Goal: Find specific page/section: Find specific page/section

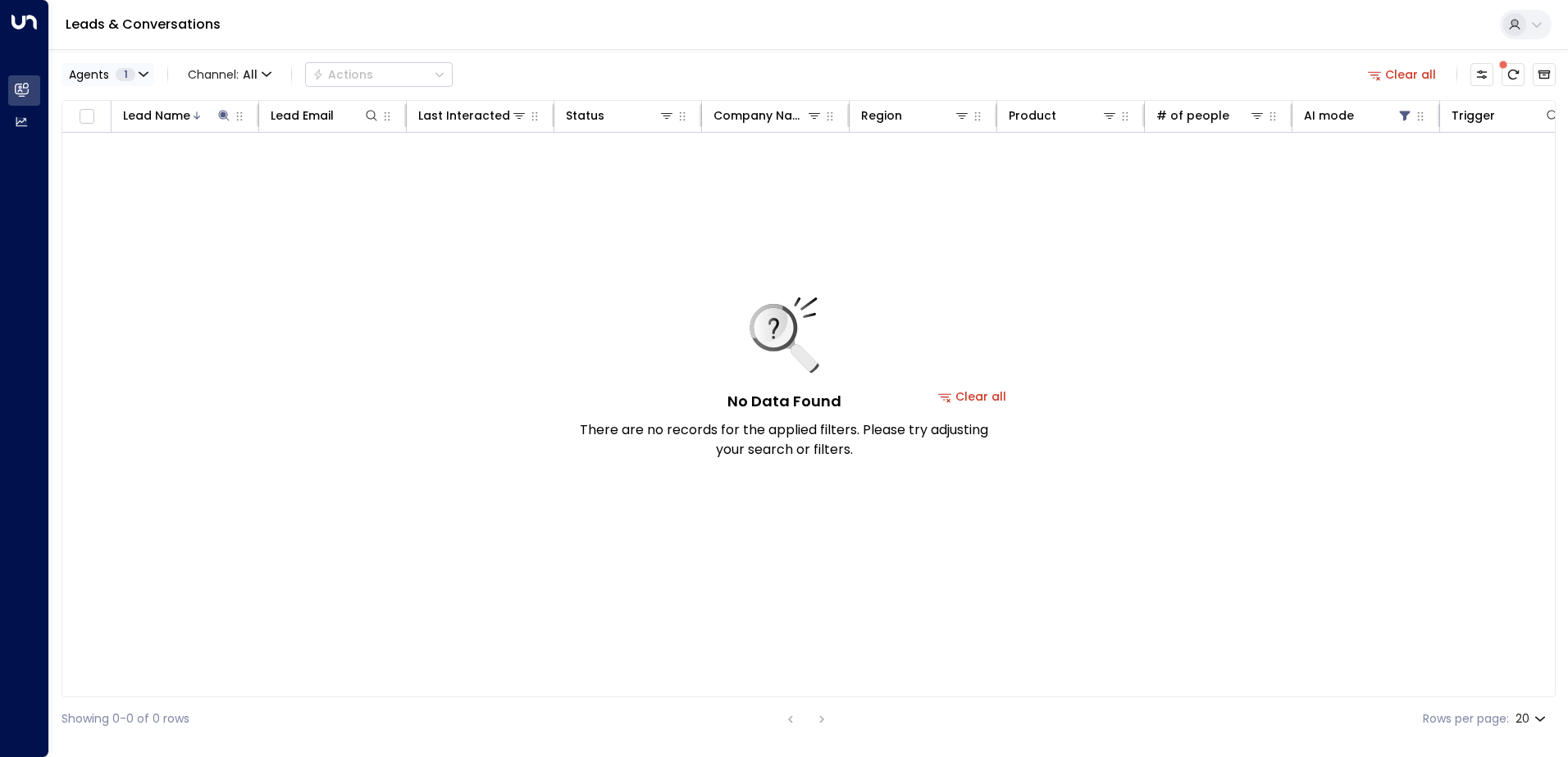
click at [131, 70] on span "1" at bounding box center [125, 74] width 20 height 13
click at [155, 147] on button "Clear" at bounding box center [157, 148] width 33 height 13
click at [187, 110] on div "[PERSON_NAME]" at bounding box center [186, 106] width 230 height 17
click at [145, 150] on button "Clear" at bounding box center [157, 148] width 33 height 13
click at [133, 245] on div at bounding box center [784, 378] width 1568 height 757
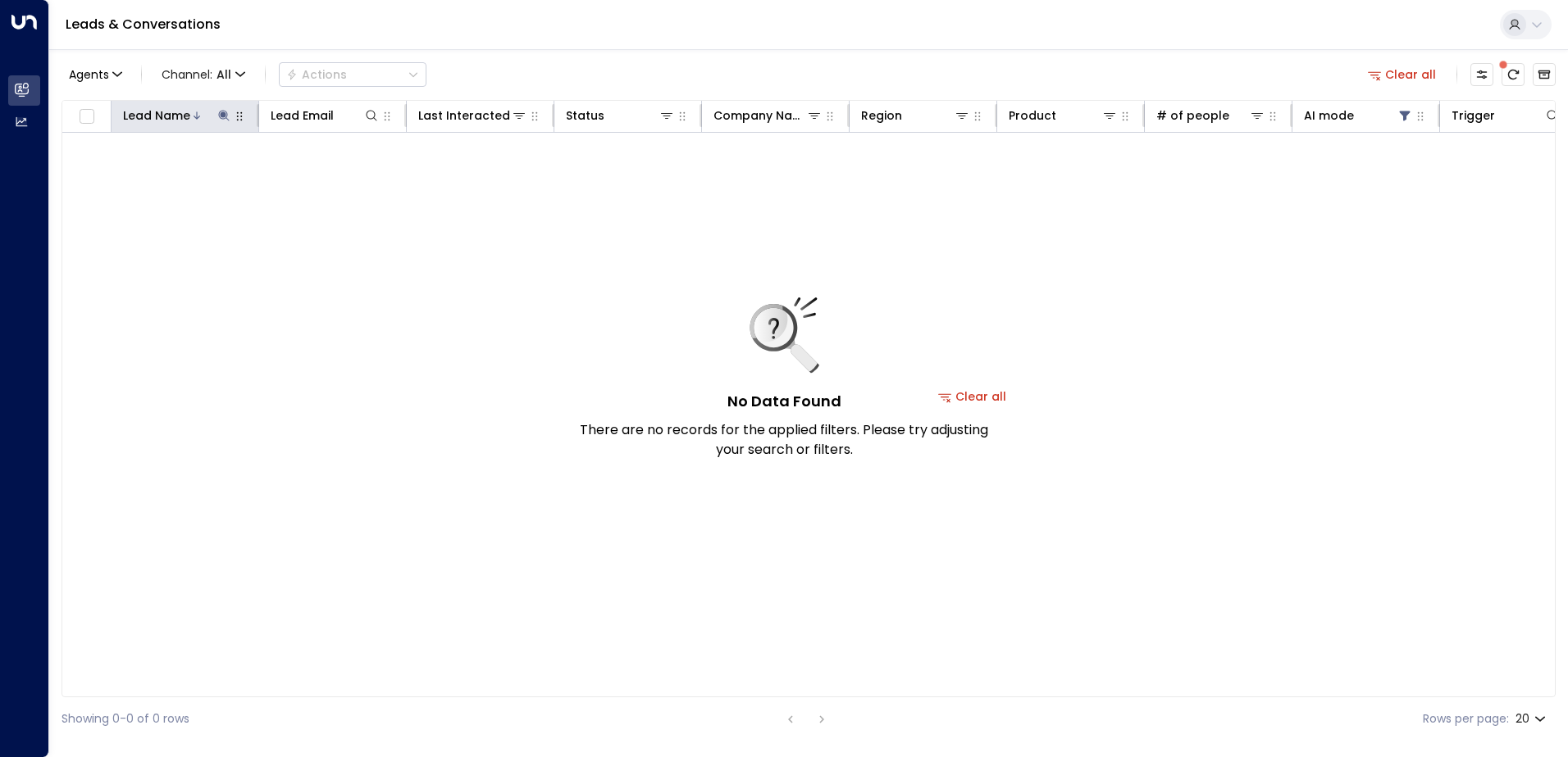
click at [232, 120] on button "button" at bounding box center [239, 116] width 16 height 16
click at [221, 117] on icon at bounding box center [223, 115] width 13 height 13
click at [323, 171] on icon "button" at bounding box center [326, 175] width 11 height 11
click at [301, 171] on input "text" at bounding box center [223, 175] width 226 height 30
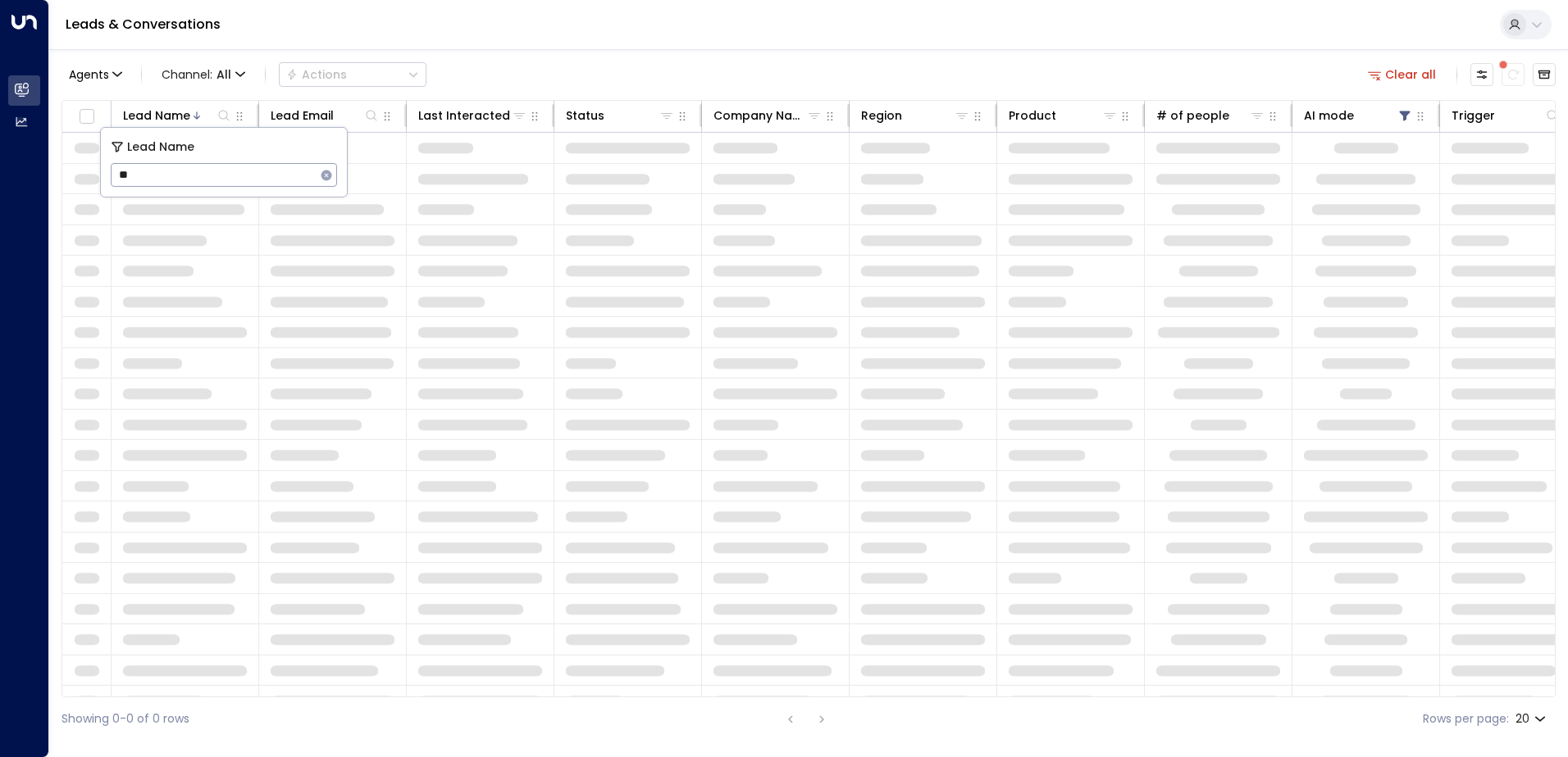
type input "**"
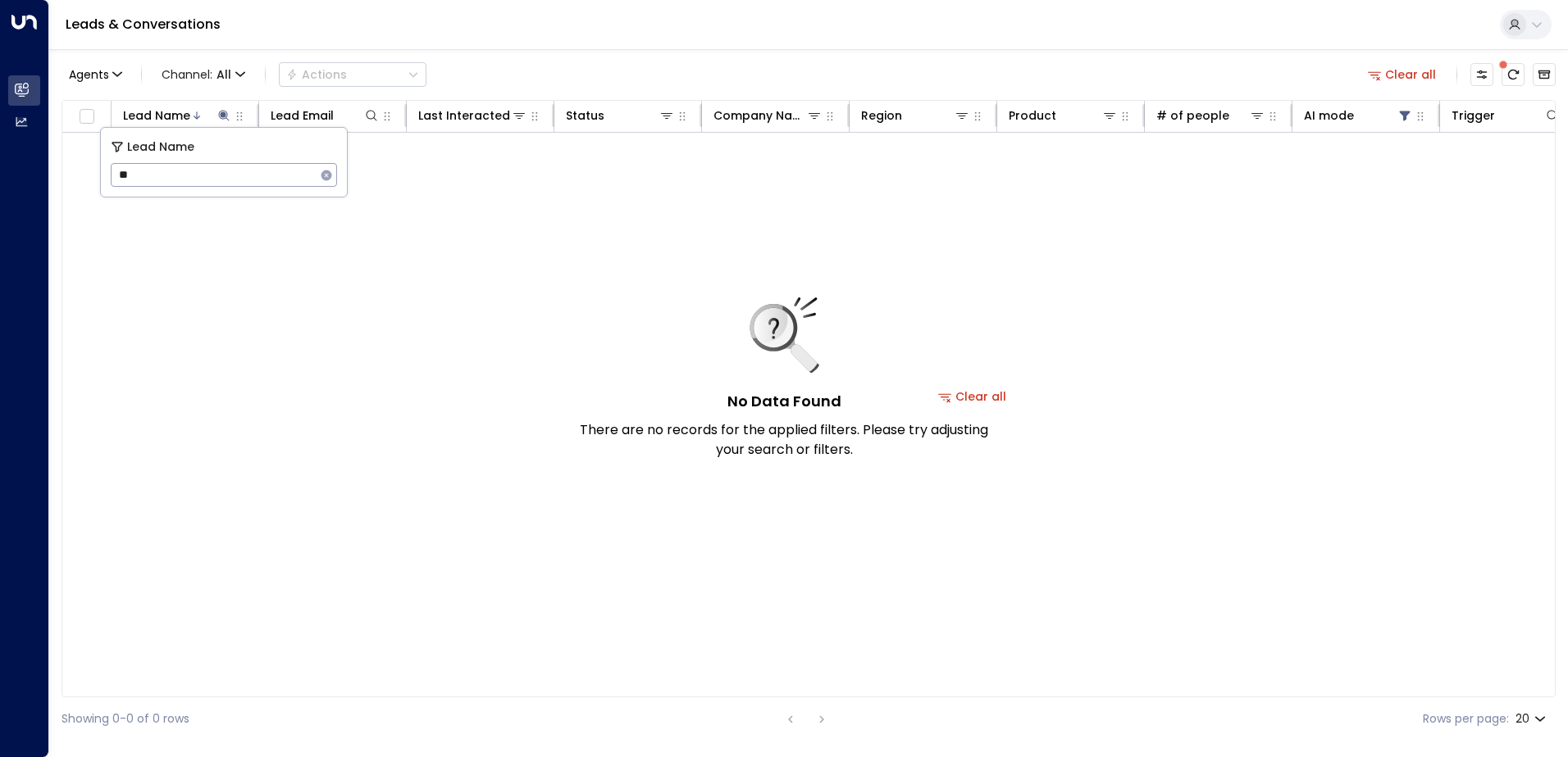
click at [156, 407] on div "No Data Found There are no records for the applied filters. Please try adjustin…" at bounding box center [972, 396] width 1820 height 527
click at [224, 121] on icon at bounding box center [223, 115] width 13 height 13
click at [225, 116] on icon at bounding box center [223, 115] width 13 height 13
type input "*"
type input "**"
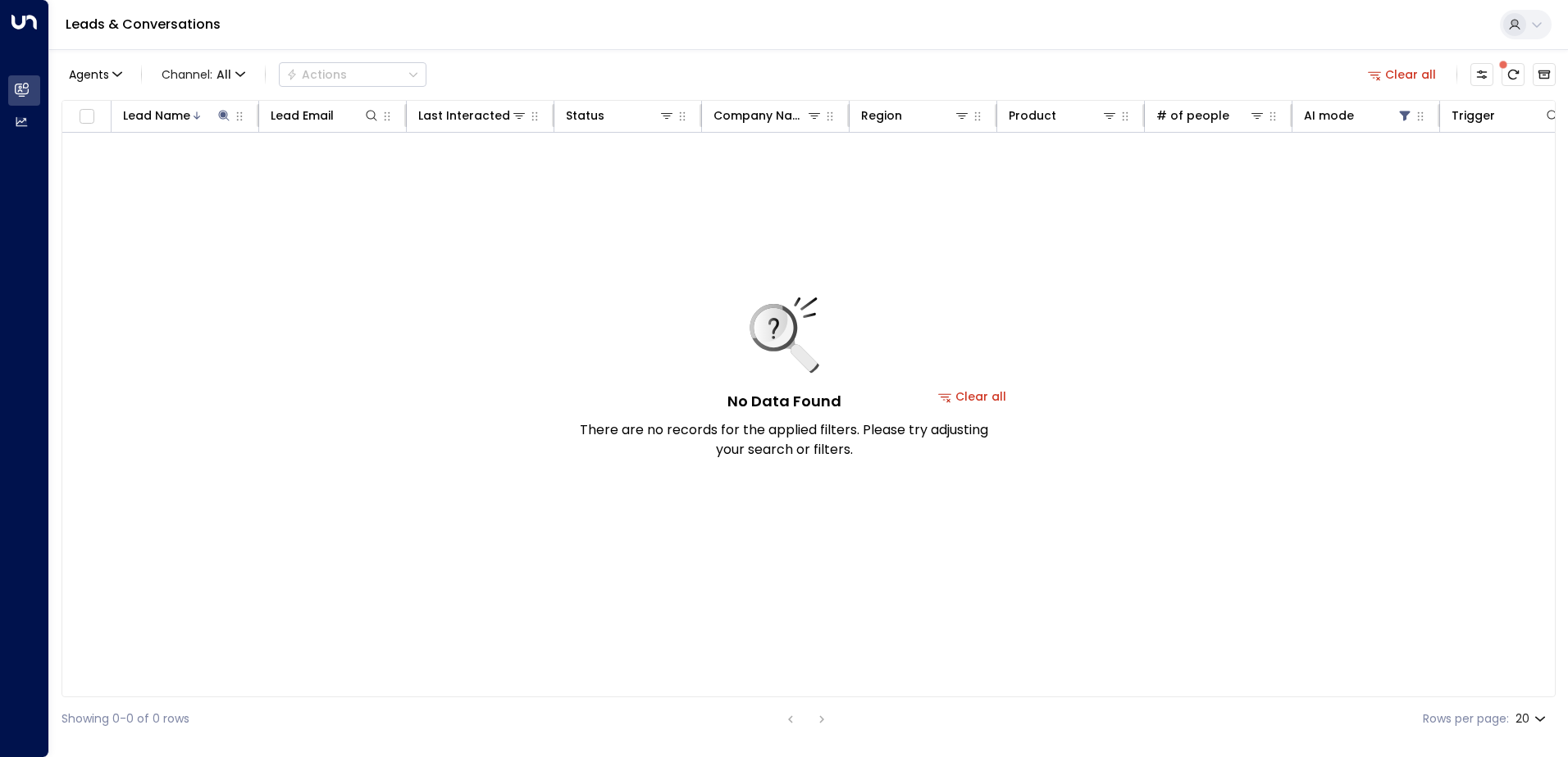
click at [545, 59] on div "Agents Channel: All Actions Clear all" at bounding box center [808, 74] width 1494 height 35
click at [218, 113] on icon at bounding box center [223, 115] width 13 height 13
click at [223, 115] on icon at bounding box center [223, 115] width 11 height 11
click at [330, 179] on icon "button" at bounding box center [326, 175] width 11 height 11
click at [334, 267] on div "No Data Found There are no records for the applied filters. Please try adjustin…" at bounding box center [972, 396] width 1820 height 527
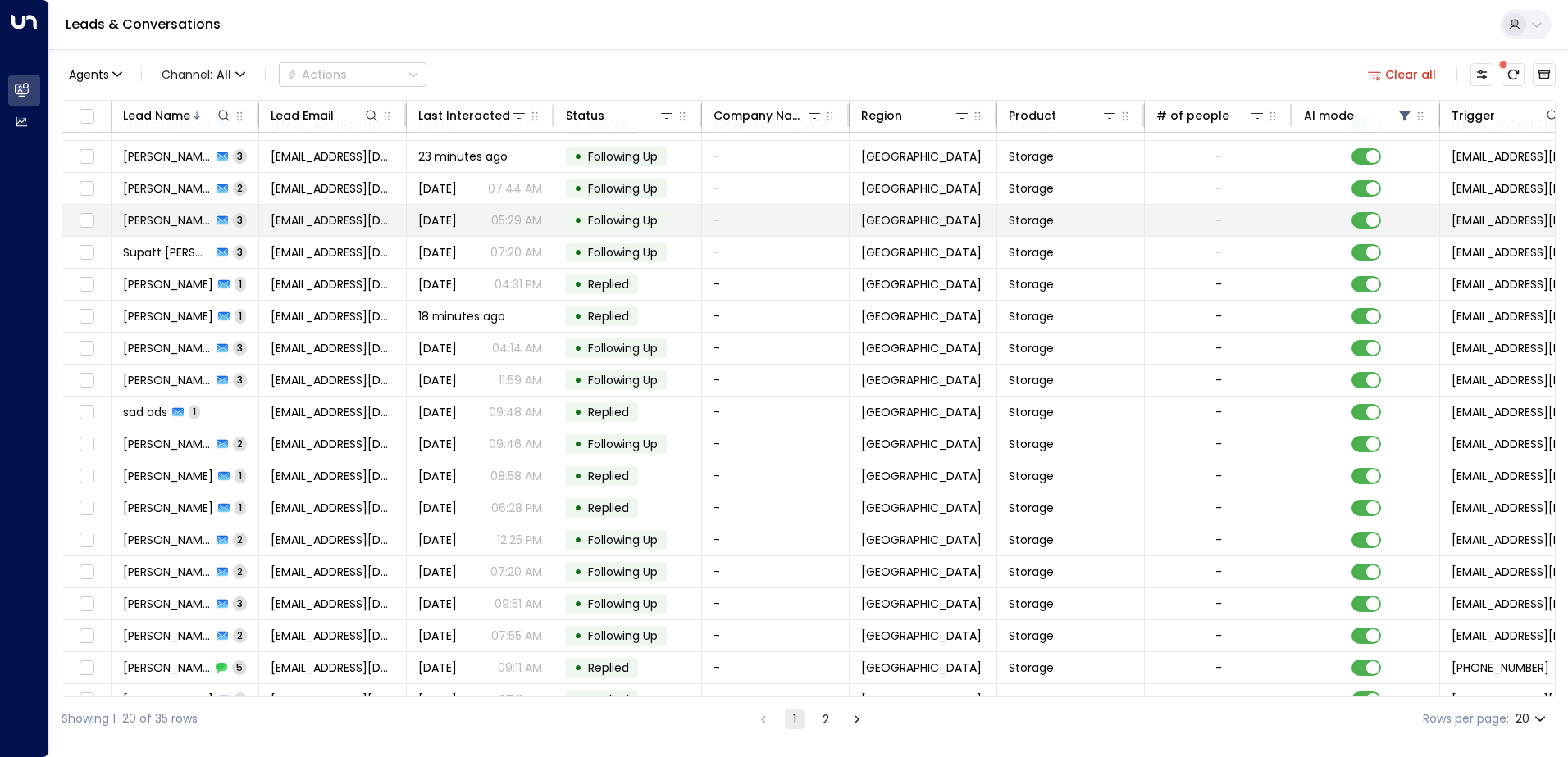
scroll to position [81, 0]
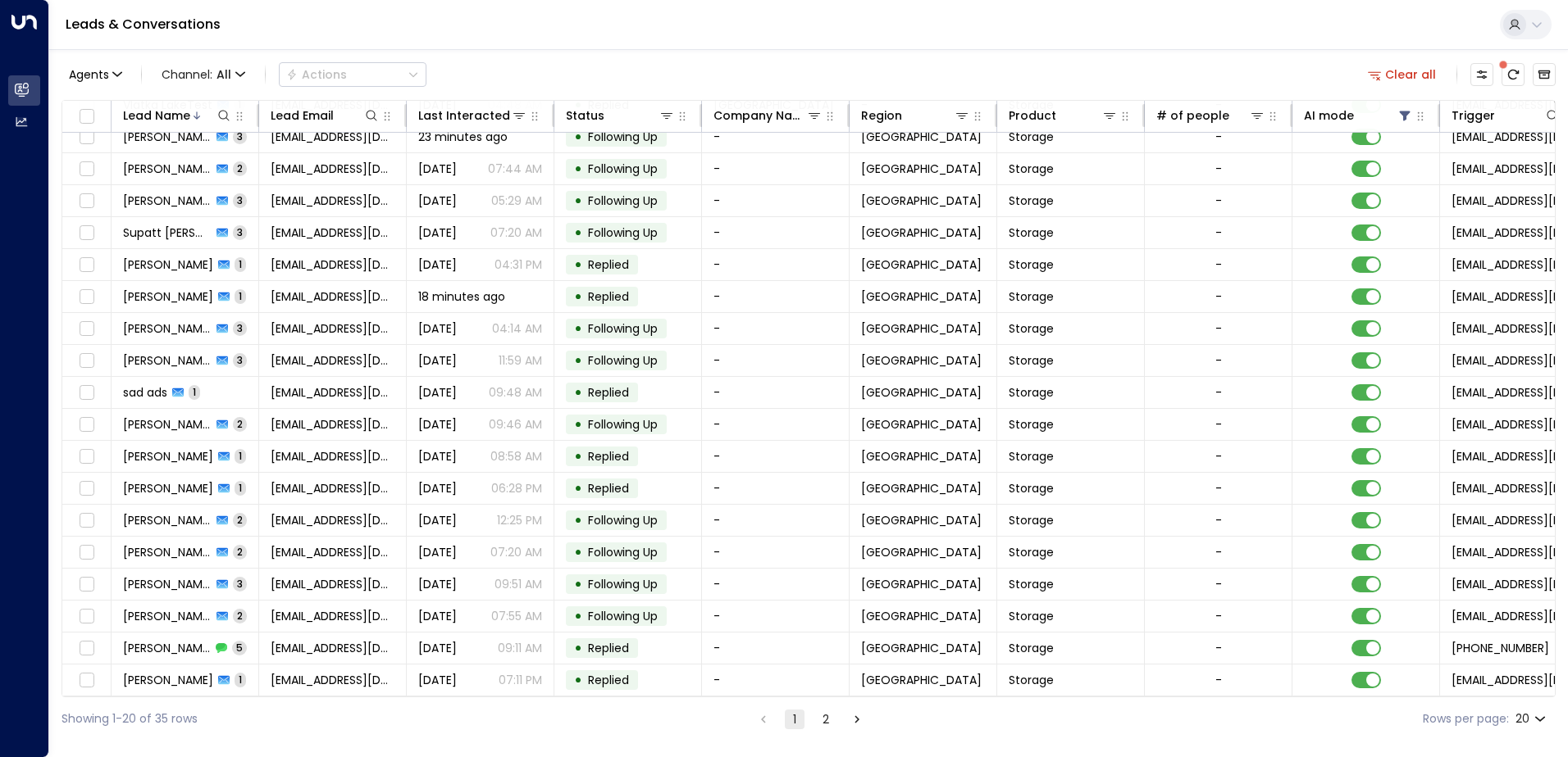
click at [827, 719] on button "2" at bounding box center [826, 720] width 20 height 20
